Goal: Task Accomplishment & Management: Manage account settings

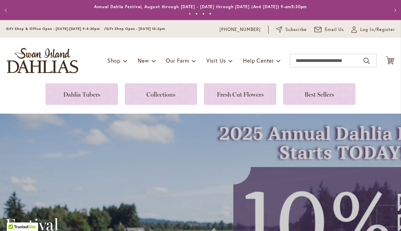
click at [369, 28] on span "Log In/Register" at bounding box center [377, 29] width 35 height 7
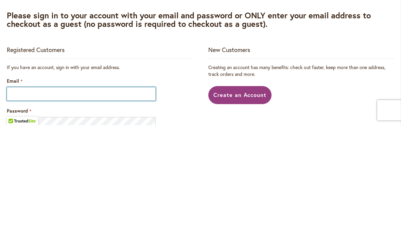
scroll to position [106, 0]
type input "**********"
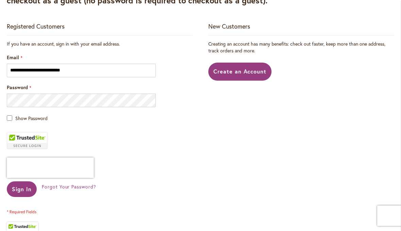
scroll to position [130, 0]
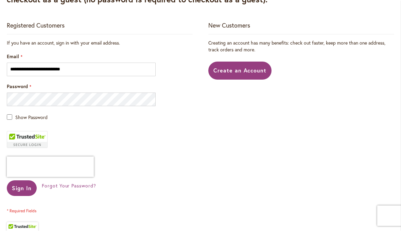
click at [27, 188] on span "Sign In" at bounding box center [22, 188] width 20 height 7
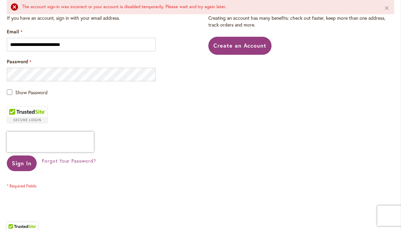
scroll to position [178, 0]
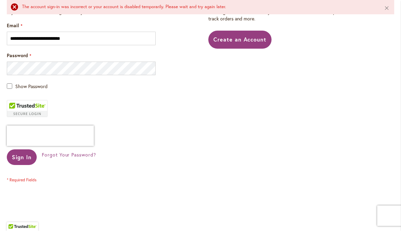
click at [28, 156] on span "Sign In" at bounding box center [22, 157] width 20 height 7
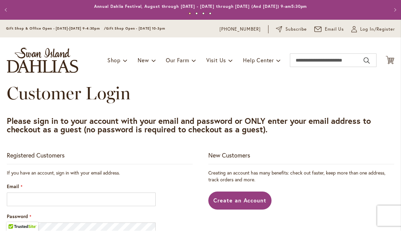
scroll to position [0, 0]
